Goal: Find specific page/section: Find specific page/section

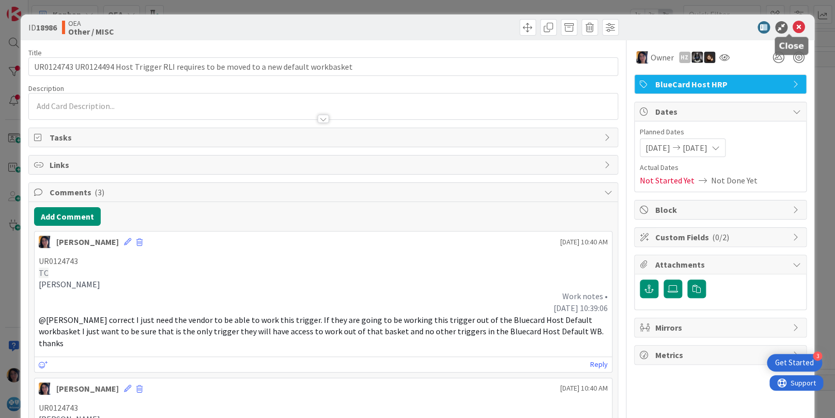
click at [792, 26] on icon at bounding box center [798, 27] width 12 height 12
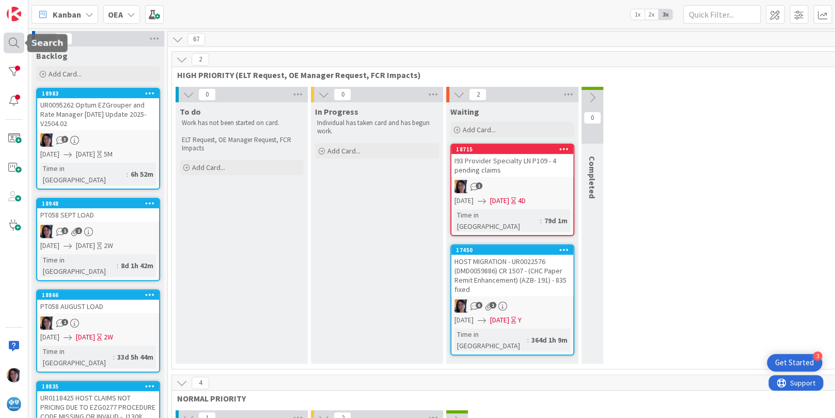
click at [11, 36] on div at bounding box center [14, 43] width 21 height 21
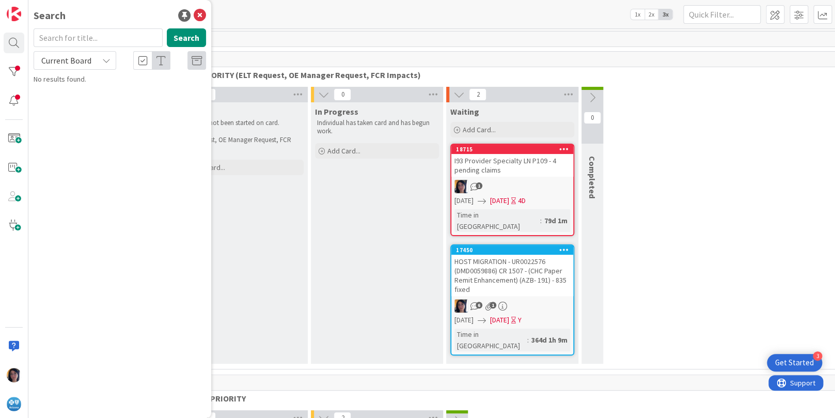
click at [58, 37] on input "text" at bounding box center [98, 37] width 129 height 19
type input "UR0124795"
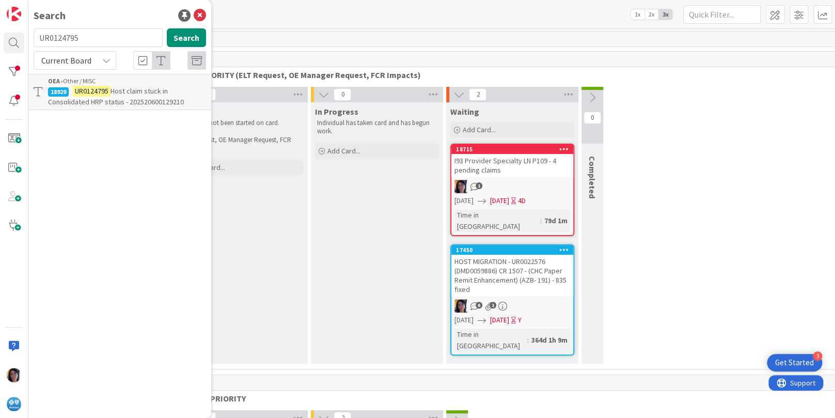
click at [96, 92] on mark "UR0124795" at bounding box center [92, 91] width 38 height 11
